Goal: Task Accomplishment & Management: Manage account settings

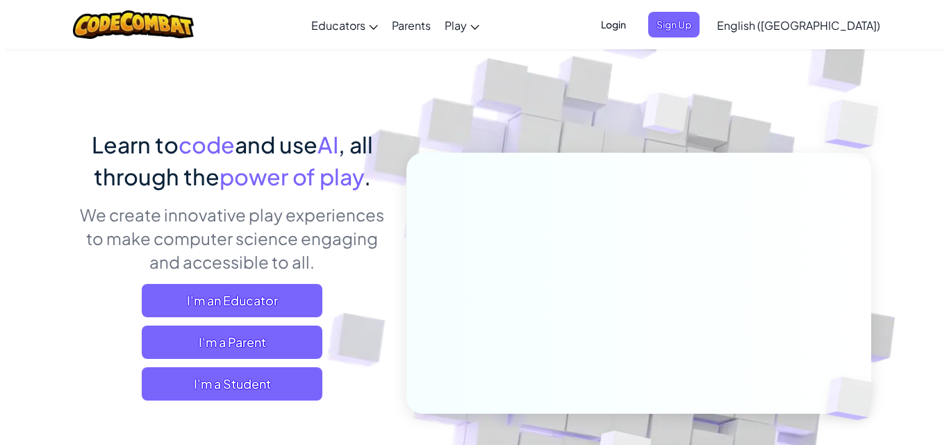
scroll to position [69, 0]
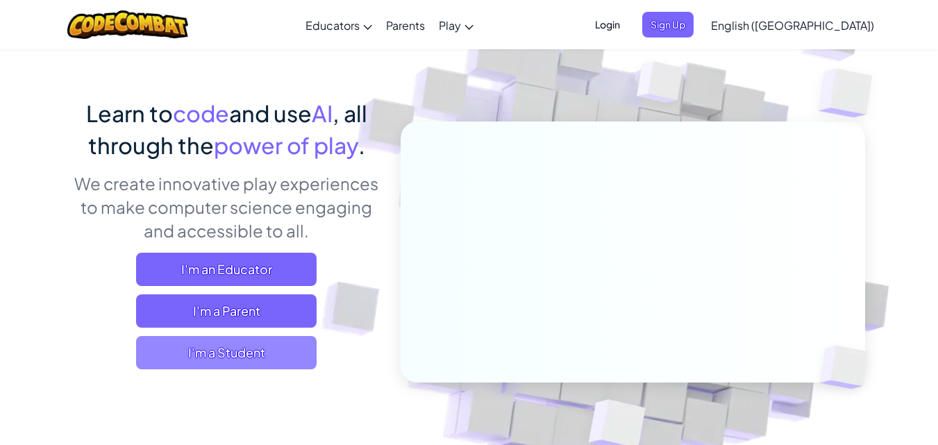
click at [272, 361] on span "I'm a Student" at bounding box center [226, 352] width 181 height 33
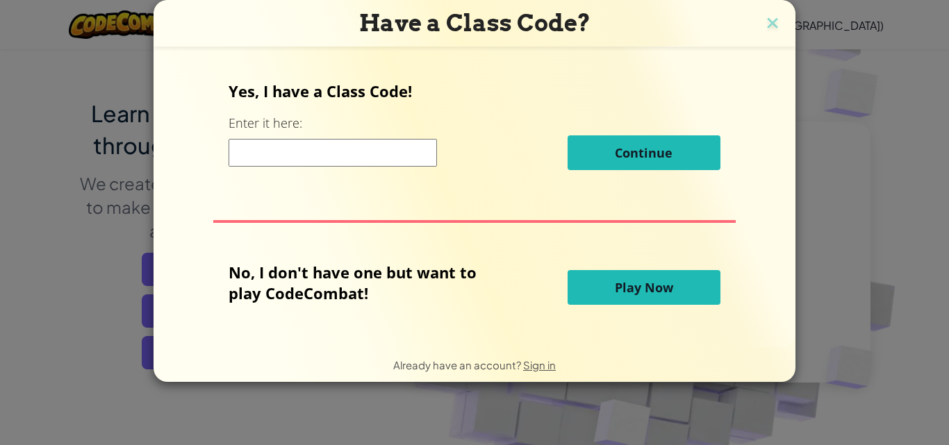
click at [771, 20] on img at bounding box center [772, 24] width 18 height 21
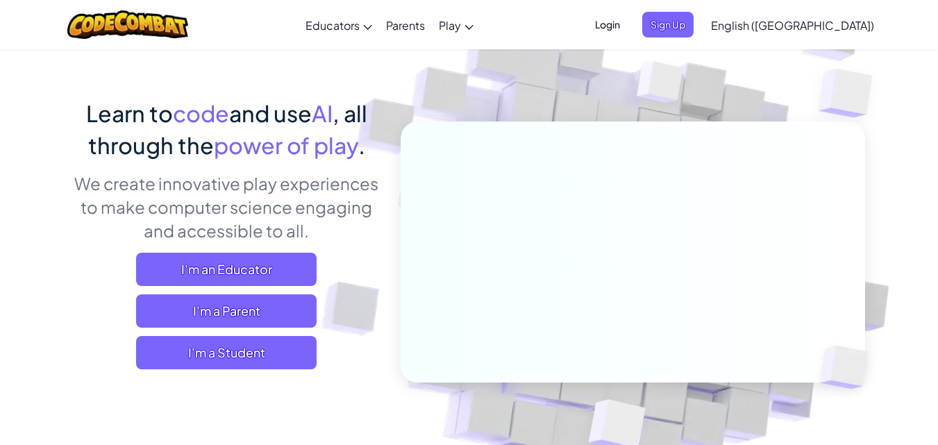
click at [629, 26] on span "Login" at bounding box center [608, 25] width 42 height 26
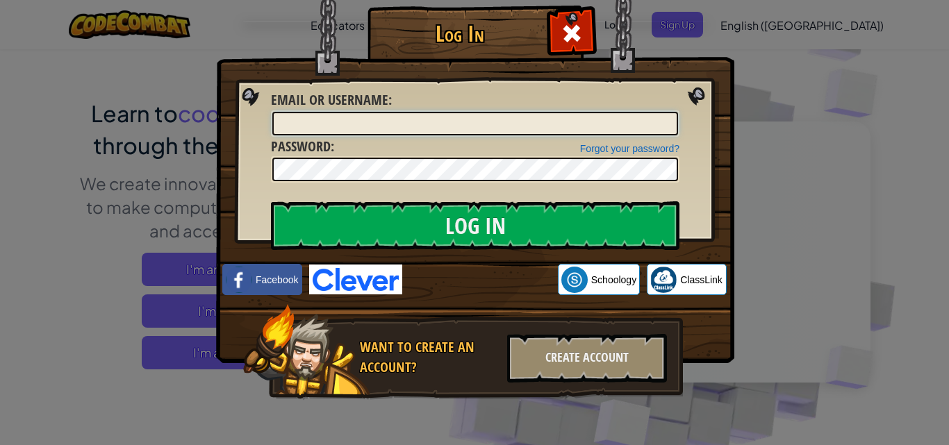
click at [445, 127] on input "Email or Username :" at bounding box center [475, 124] width 406 height 24
type input "[EMAIL_ADDRESS][DOMAIN_NAME]"
click at [271, 201] on input "Log In" at bounding box center [475, 225] width 408 height 49
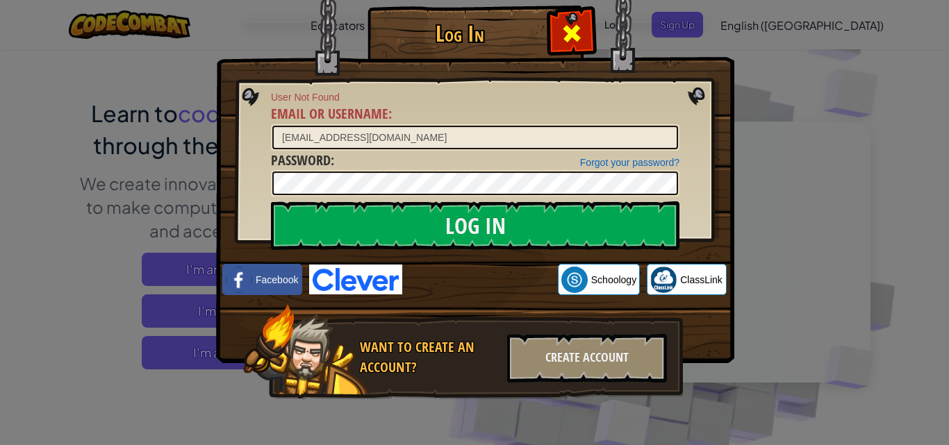
click at [569, 35] on span at bounding box center [572, 33] width 22 height 22
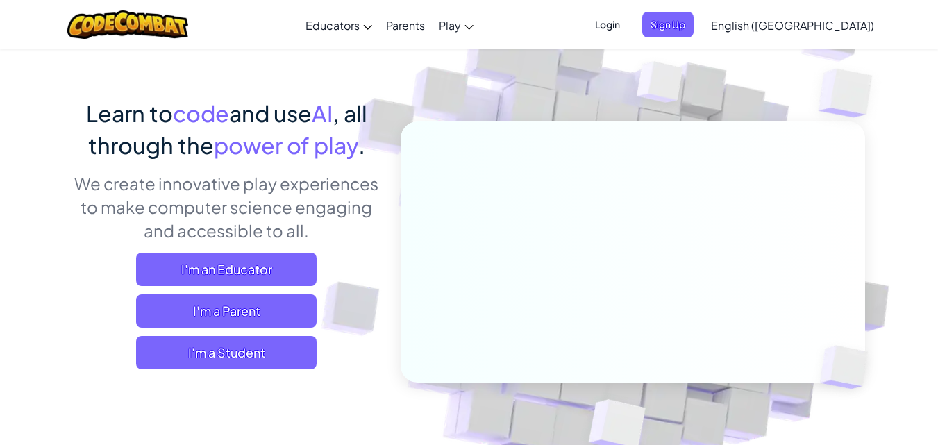
click at [629, 22] on span "Login" at bounding box center [608, 25] width 42 height 26
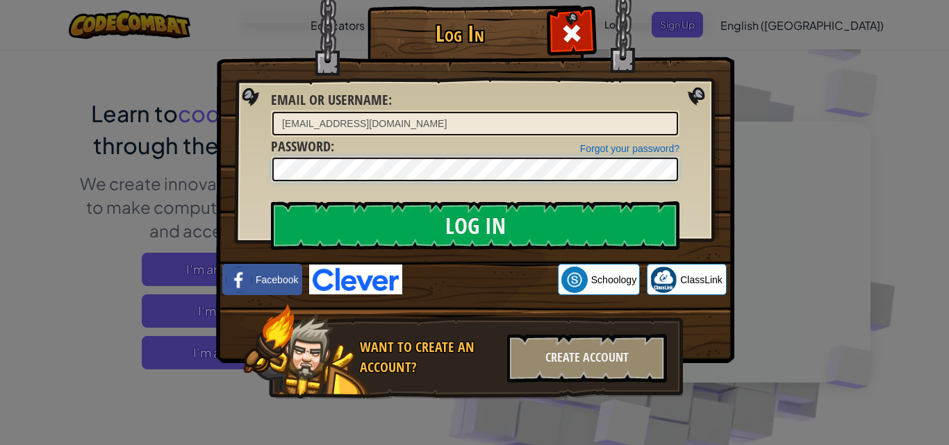
click at [271, 201] on input "Log In" at bounding box center [475, 225] width 408 height 49
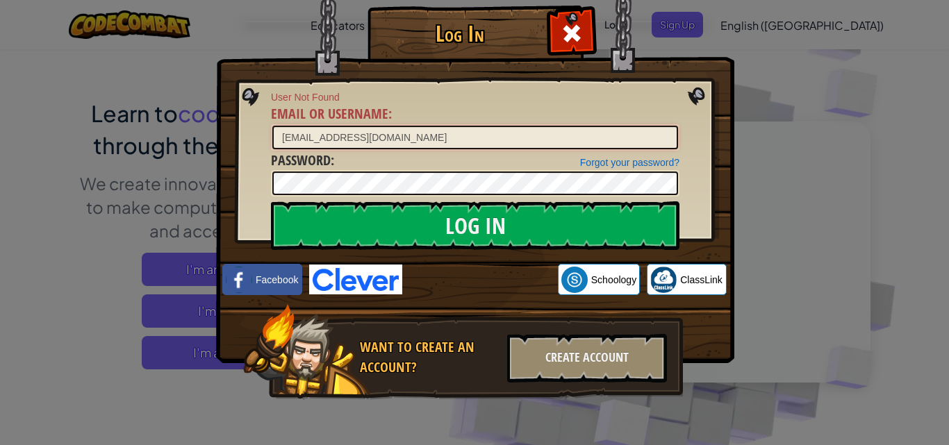
drag, startPoint x: 385, startPoint y: 136, endPoint x: 270, endPoint y: 140, distance: 115.4
click at [272, 140] on input "[EMAIL_ADDRESS][DOMAIN_NAME]" at bounding box center [475, 138] width 406 height 24
type input "k"
type input "Kodachua"
click at [271, 201] on input "Log In" at bounding box center [475, 225] width 408 height 49
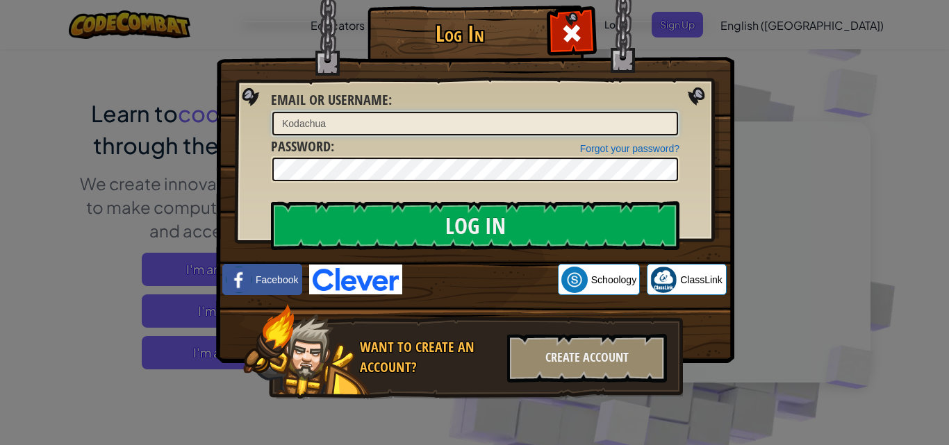
click at [271, 201] on input "Log In" at bounding box center [475, 225] width 408 height 49
